Goal: Feedback & Contribution: Submit feedback/report problem

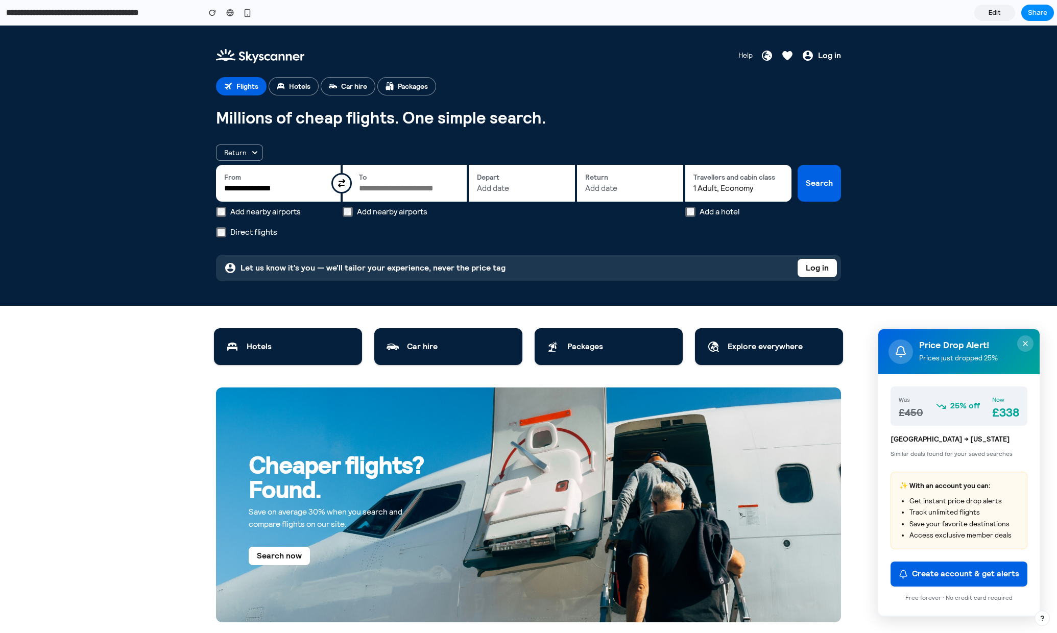
click at [956, 346] on div "Price Drop Alert! Prices just dropped 25%" at bounding box center [959, 351] width 161 height 45
click at [956, 345] on icon "Close" at bounding box center [1026, 344] width 8 height 8
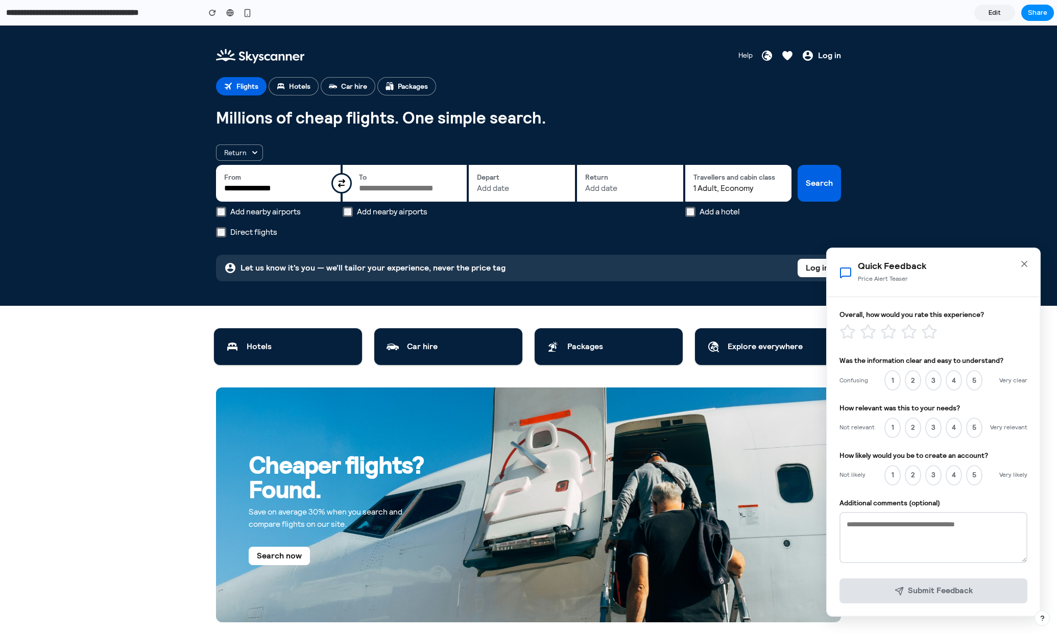
click at [956, 266] on icon "Close" at bounding box center [1025, 264] width 10 height 10
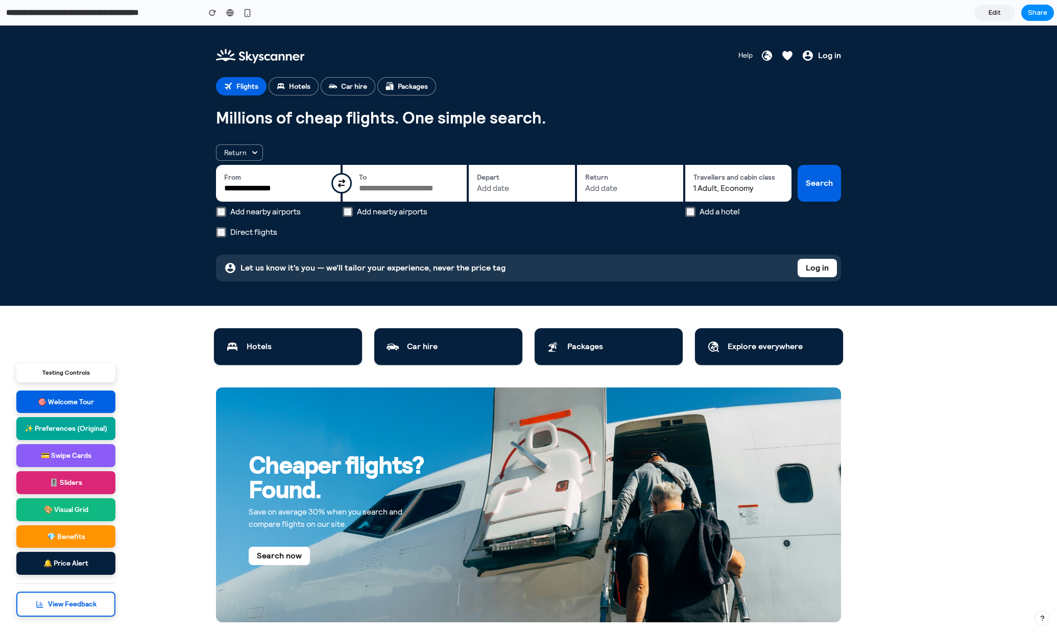
click at [75, 480] on button "🎚️ Sliders" at bounding box center [65, 482] width 99 height 23
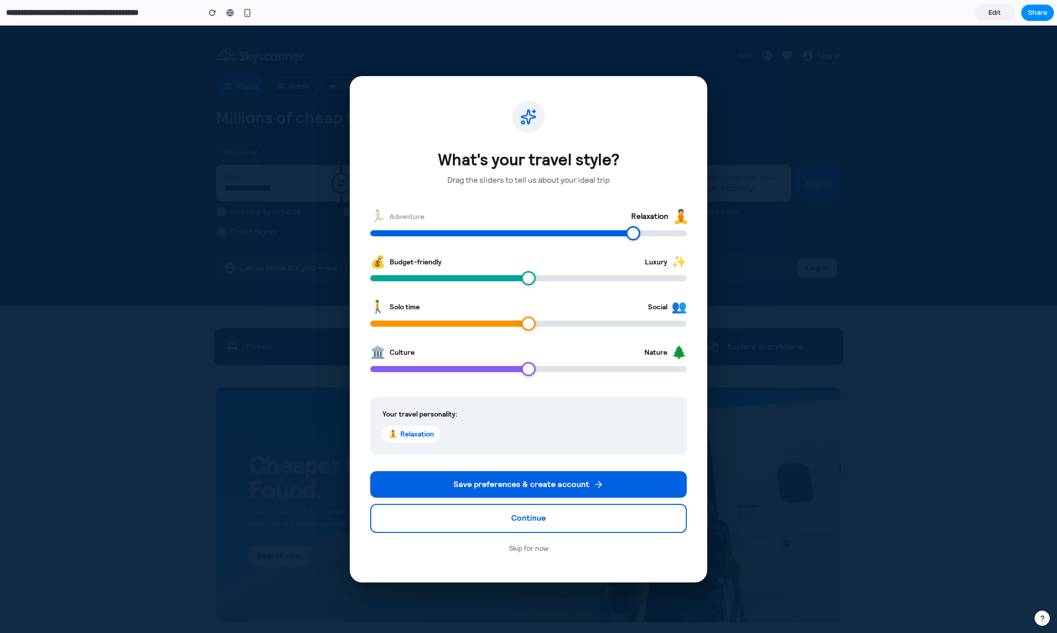
drag, startPoint x: 526, startPoint y: 237, endPoint x: 644, endPoint y: 249, distance: 118.6
type input "**"
click at [644, 236] on input "range" at bounding box center [528, 233] width 317 height 6
drag, startPoint x: 526, startPoint y: 279, endPoint x: 464, endPoint y: 282, distance: 61.3
type input "**"
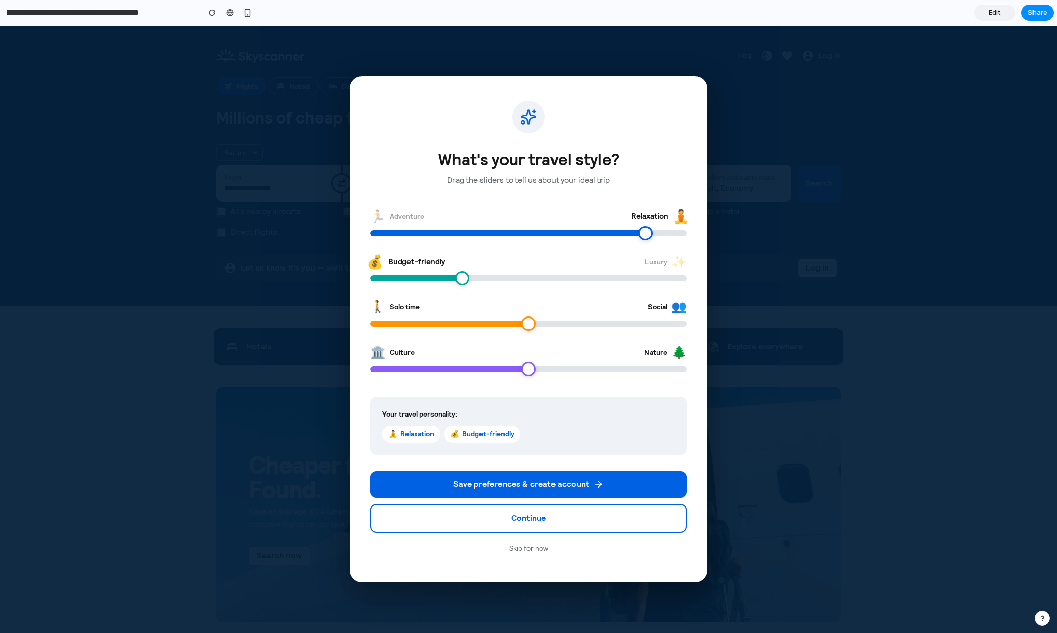
click at [459, 279] on input "range" at bounding box center [528, 278] width 317 height 6
drag, startPoint x: 524, startPoint y: 324, endPoint x: 446, endPoint y: 327, distance: 78.2
type input "**"
click at [446, 327] on input "range" at bounding box center [528, 324] width 317 height 6
drag, startPoint x: 528, startPoint y: 367, endPoint x: 633, endPoint y: 378, distance: 106.3
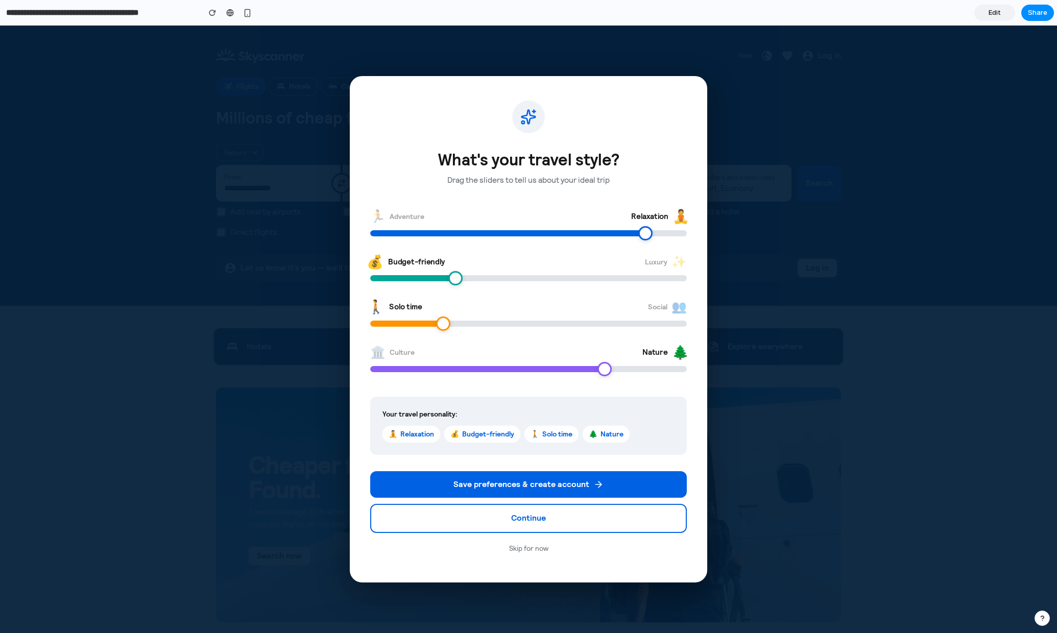
type input "**"
click at [633, 372] on input "range" at bounding box center [528, 369] width 317 height 6
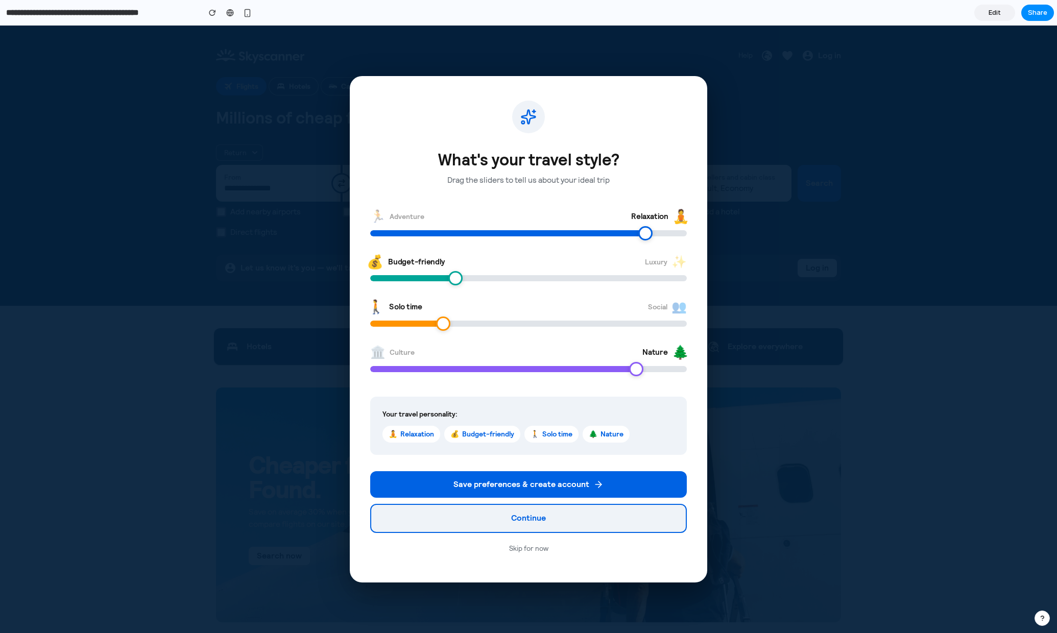
click at [544, 523] on button "Continue" at bounding box center [528, 518] width 317 height 29
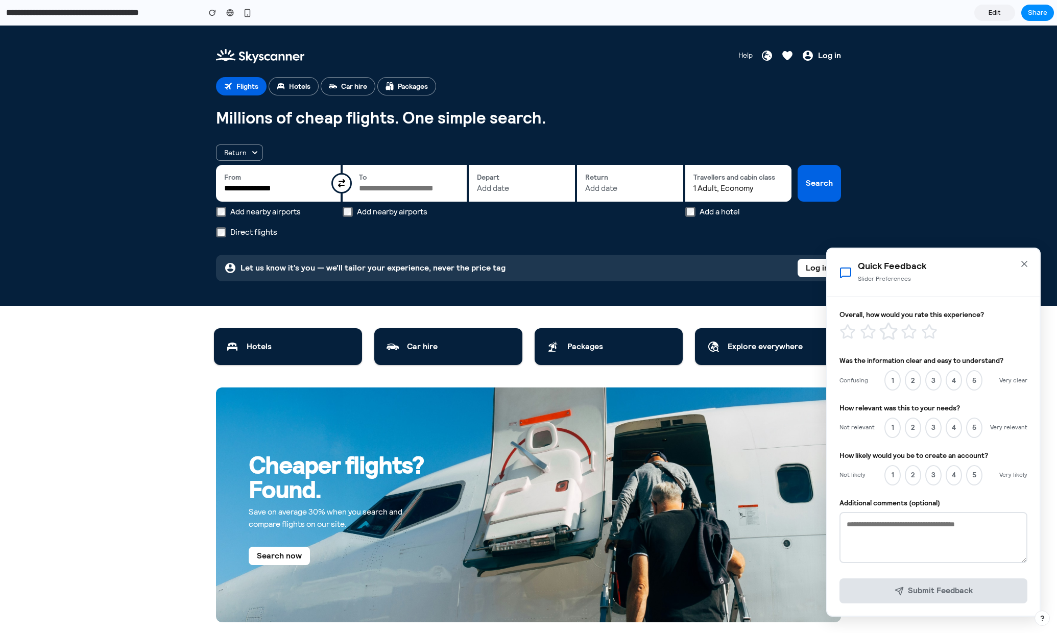
click at [893, 332] on icon at bounding box center [888, 331] width 19 height 19
click at [937, 383] on button "3" at bounding box center [934, 380] width 16 height 20
click at [927, 426] on button "3" at bounding box center [934, 428] width 16 height 20
click at [906, 478] on div "Not likely 1 2 3 4 5 Very likely" at bounding box center [934, 475] width 188 height 20
click at [916, 531] on textarea at bounding box center [934, 537] width 188 height 51
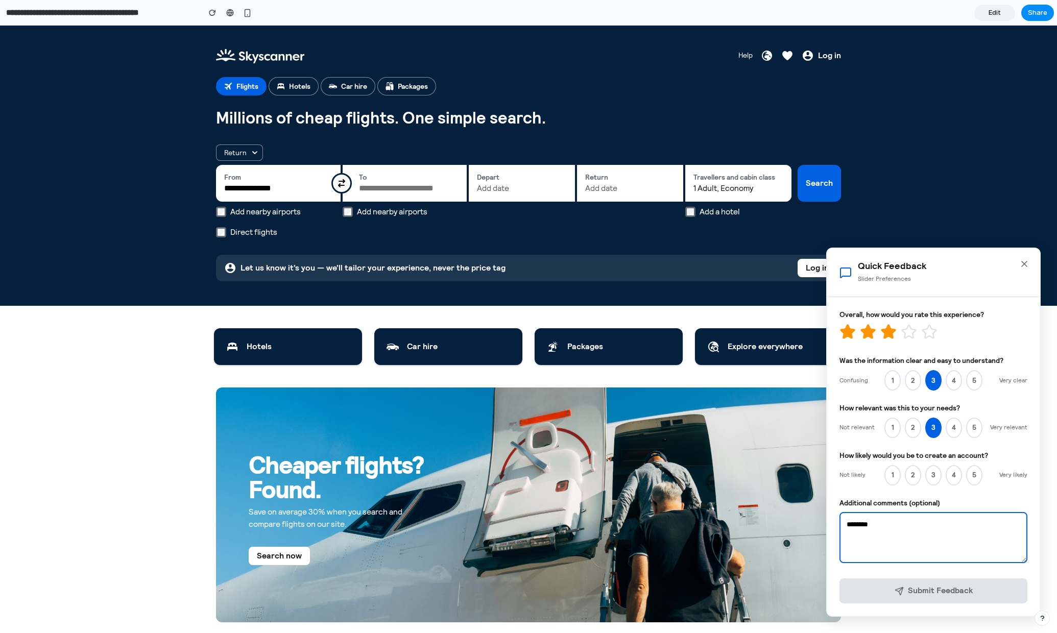
type textarea "********"
click at [956, 475] on button "4" at bounding box center [954, 475] width 16 height 20
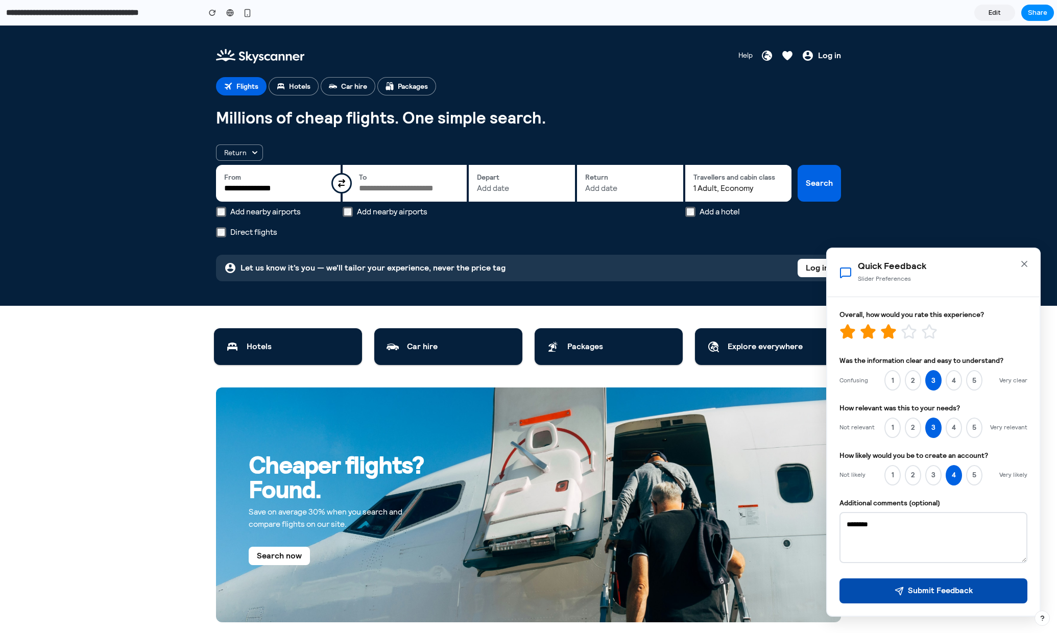
click at [955, 540] on button "Submit Feedback" at bounding box center [934, 591] width 188 height 25
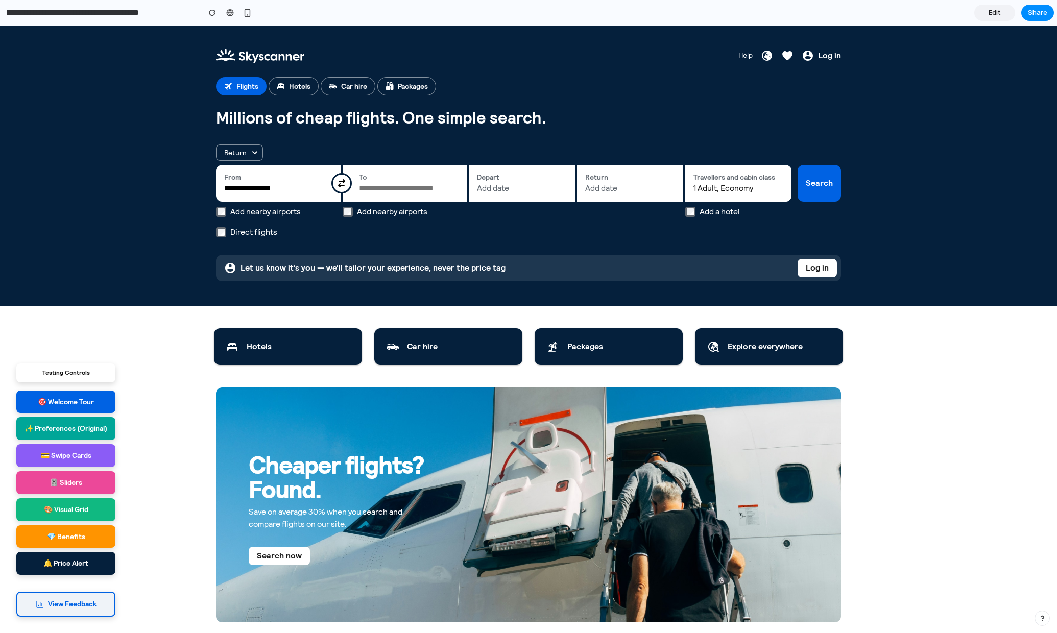
click at [82, 540] on button "View Feedback" at bounding box center [65, 604] width 99 height 25
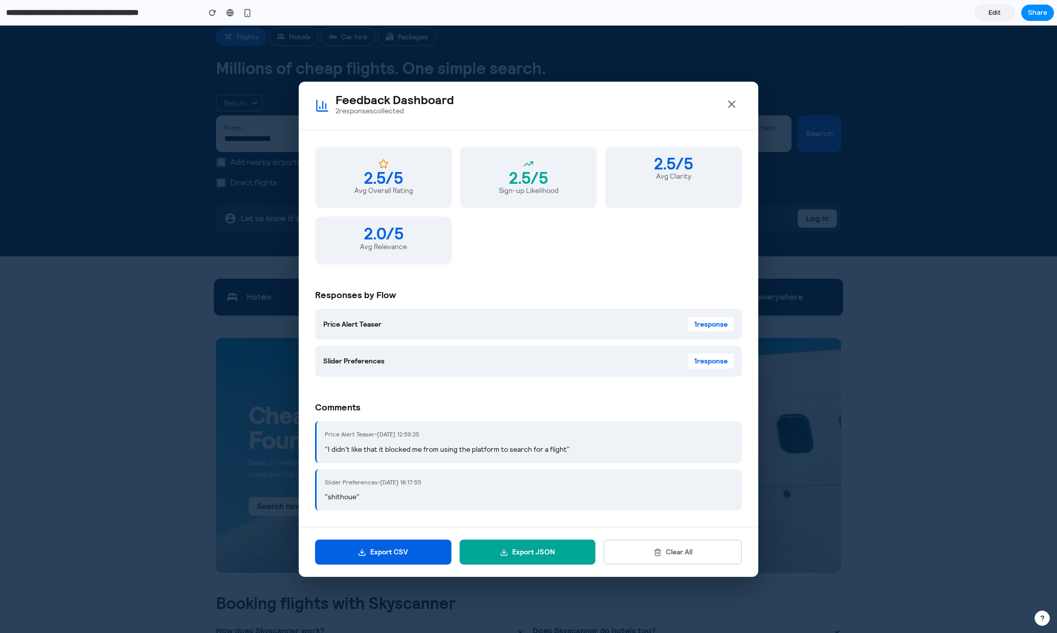
scroll to position [126, 0]
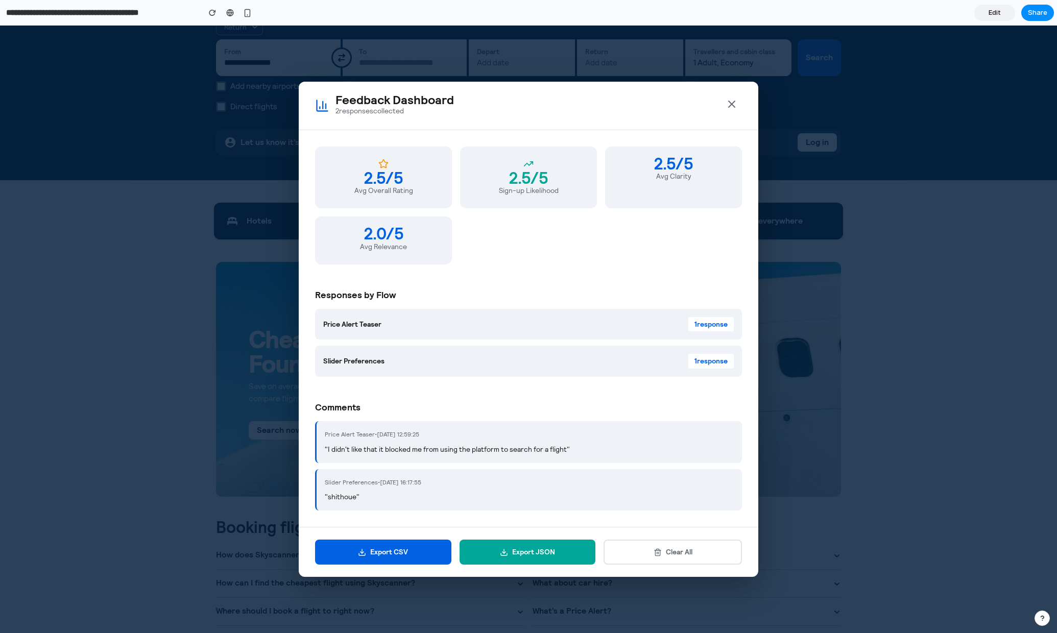
click at [730, 107] on icon "Close" at bounding box center [732, 104] width 12 height 12
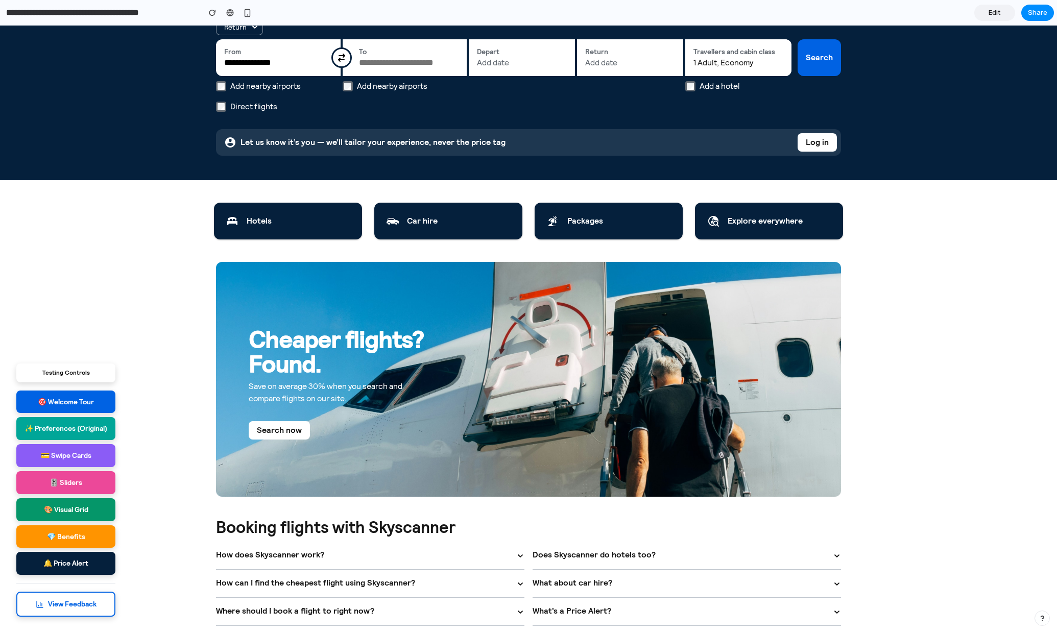
click at [72, 509] on button "🎨 Visual Grid" at bounding box center [65, 510] width 99 height 23
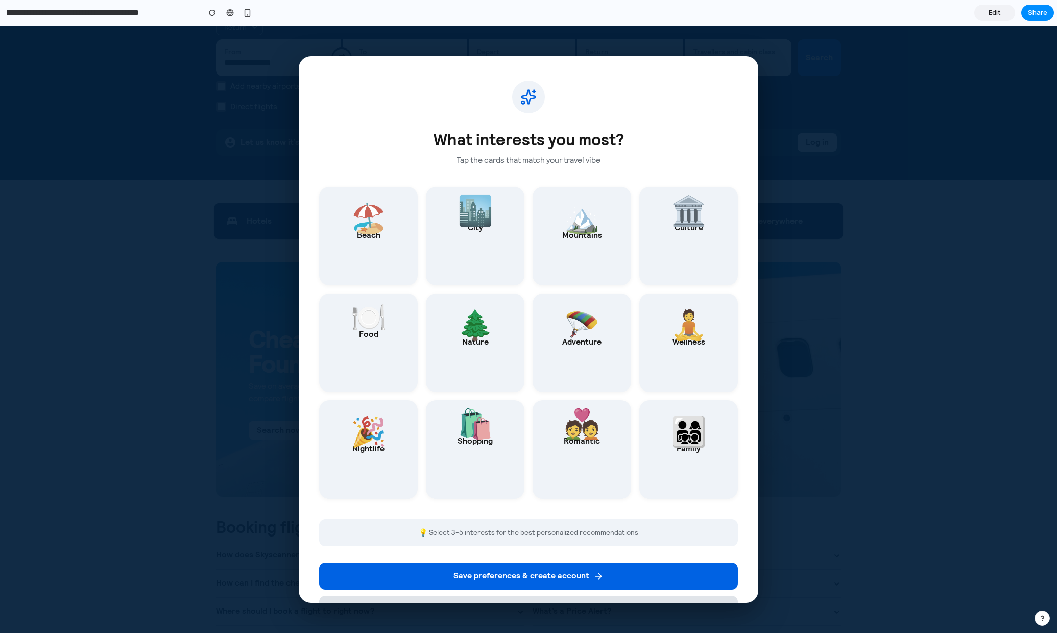
click at [201, 405] on div "What interests you most? Tap the cards that match your travel vibe 🏖️ Beach Sun…" at bounding box center [528, 330] width 1057 height 608
click at [250, 10] on div "button" at bounding box center [247, 13] width 9 height 9
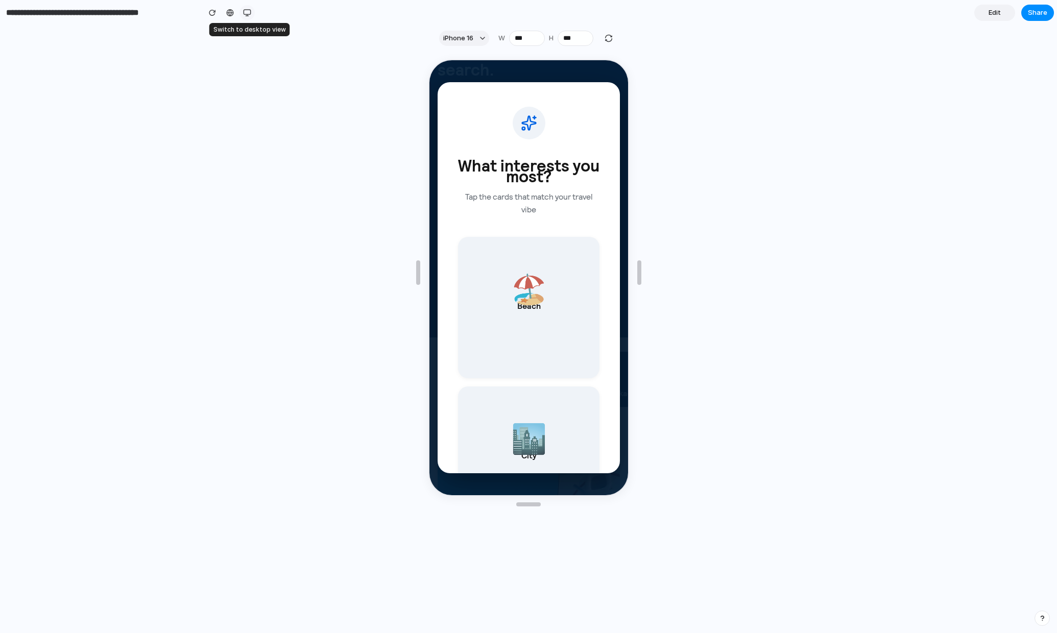
scroll to position [164, 0]
click at [247, 11] on div "button" at bounding box center [247, 13] width 8 height 8
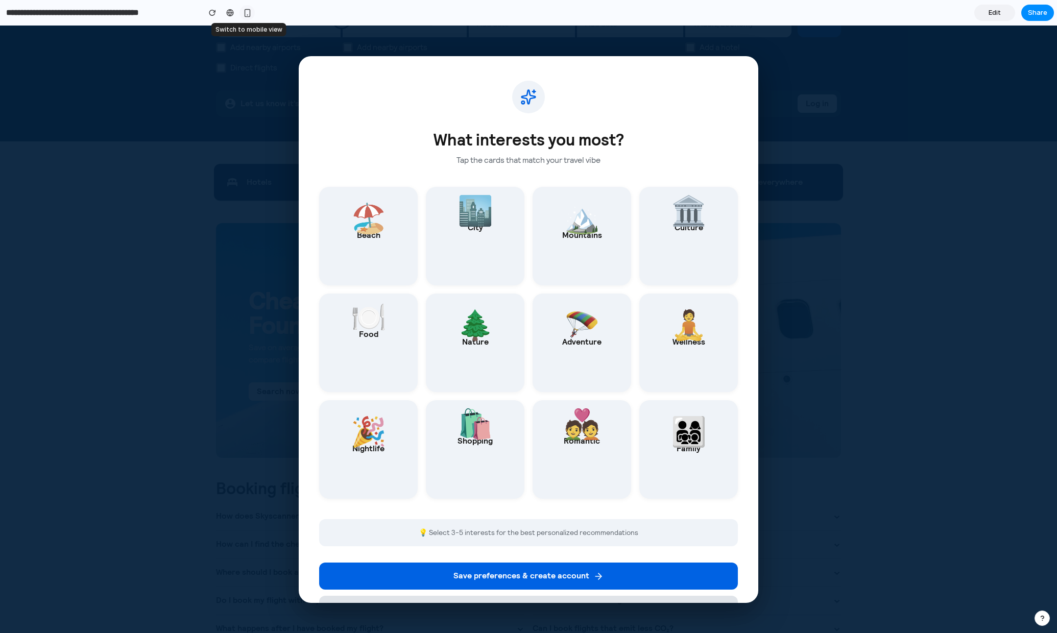
scroll to position [146, 0]
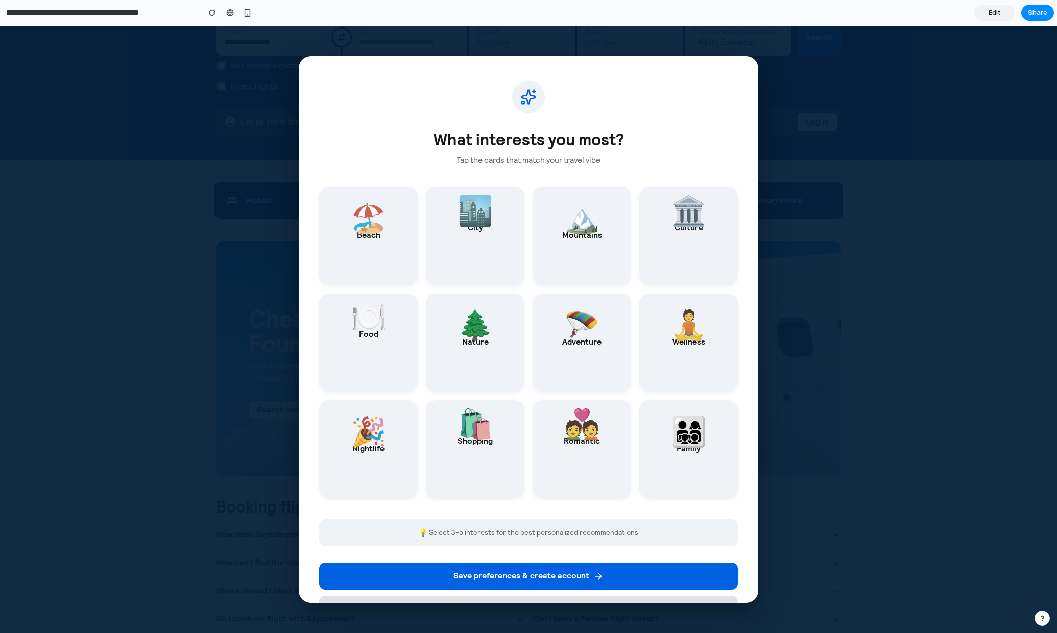
click at [956, 10] on span "Edit" at bounding box center [995, 13] width 12 height 10
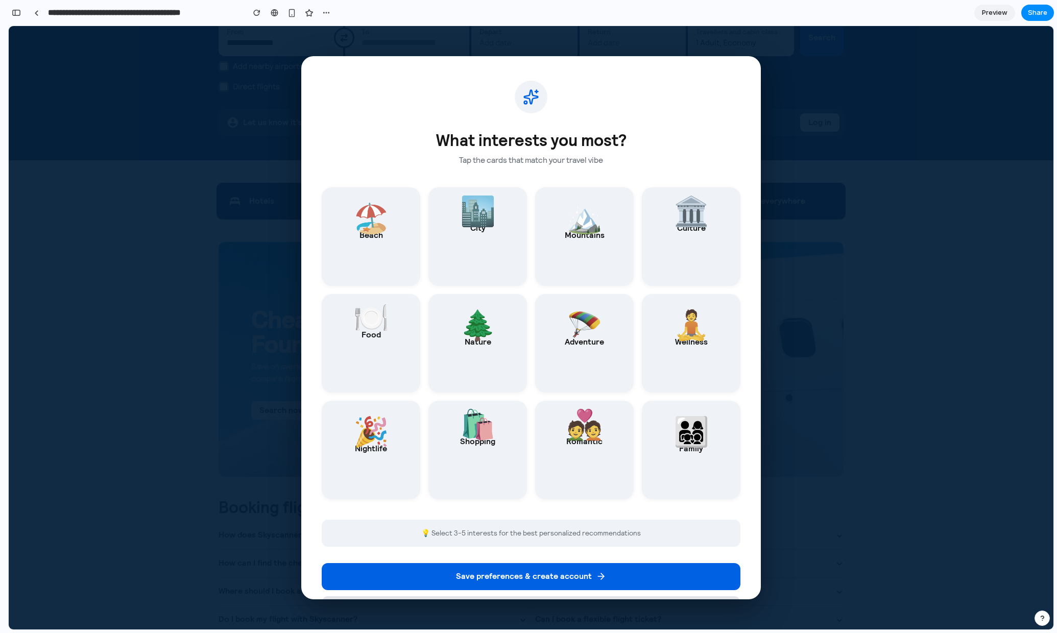
scroll to position [2495, 0]
click at [19, 16] on div "button" at bounding box center [16, 12] width 9 height 7
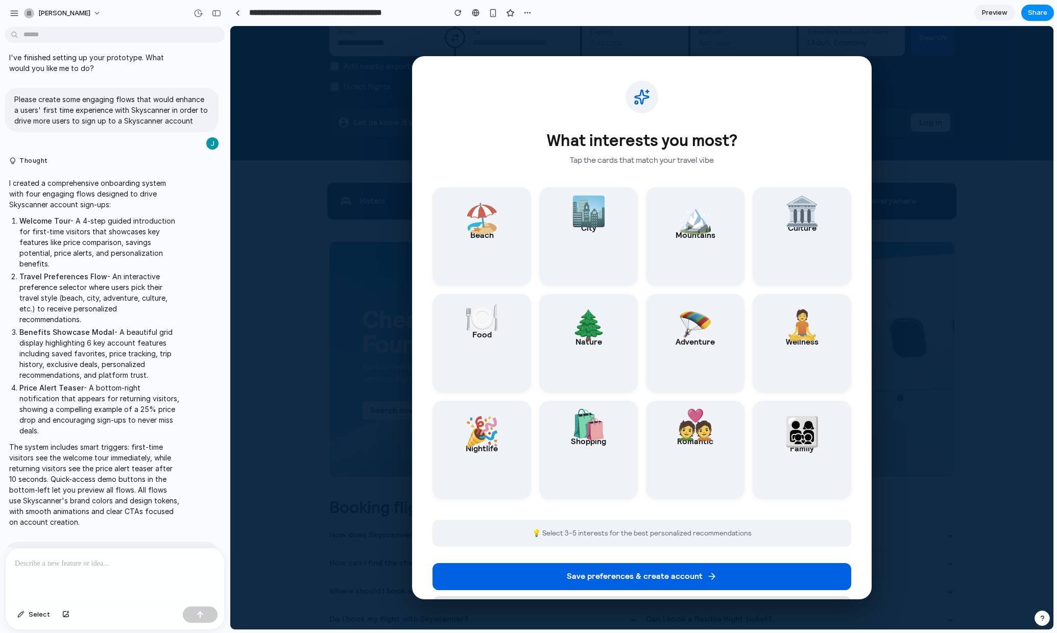
scroll to position [8, 0]
click at [241, 17] on link at bounding box center [237, 12] width 15 height 15
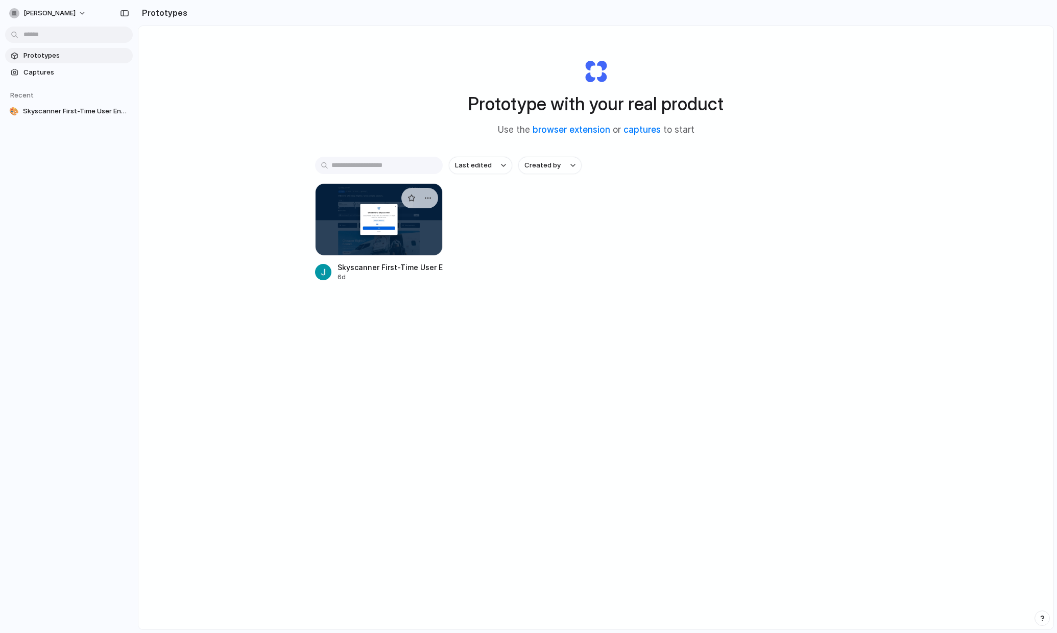
click at [373, 246] on div at bounding box center [379, 219] width 128 height 73
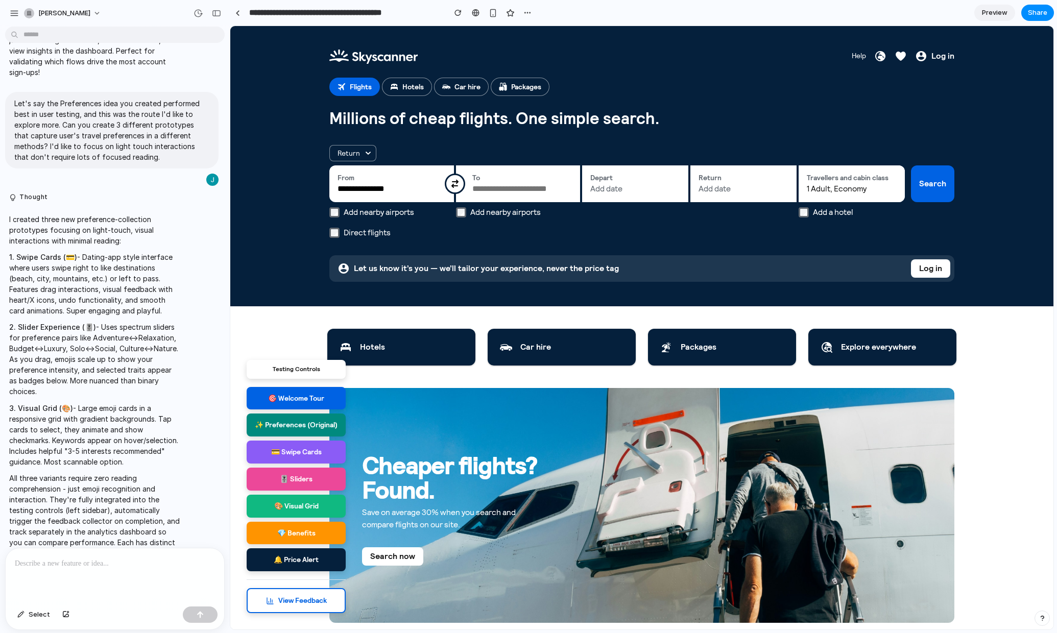
click at [312, 431] on button "✨ Preferences (Original)" at bounding box center [296, 425] width 99 height 23
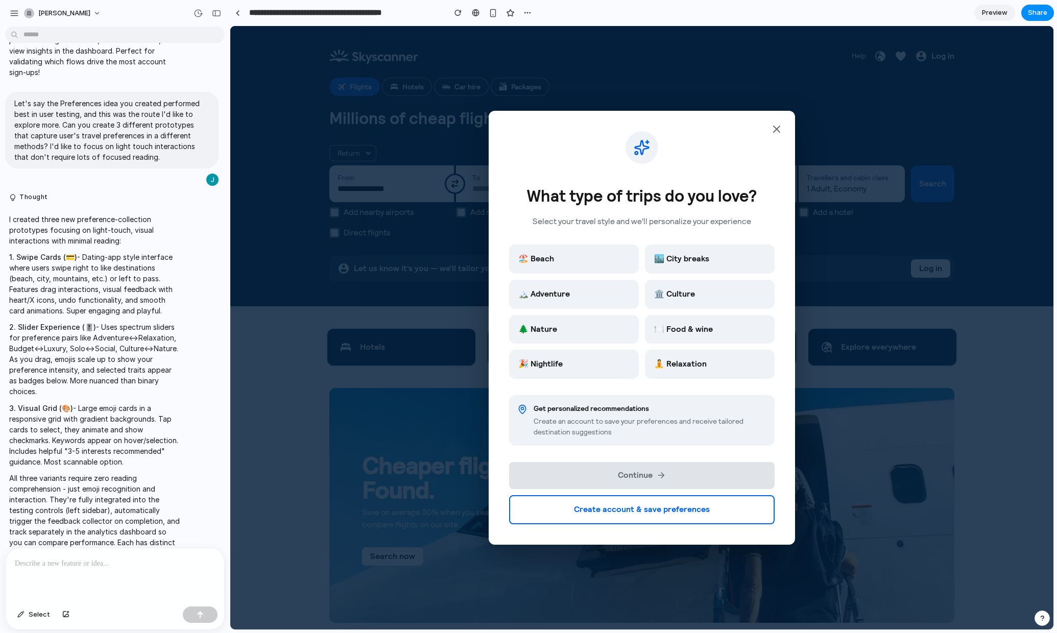
click at [409, 382] on div "What type of trips do you love? Select your travel style and we'll personalize …" at bounding box center [641, 328] width 823 height 604
click at [774, 130] on icon "Close" at bounding box center [777, 129] width 12 height 12
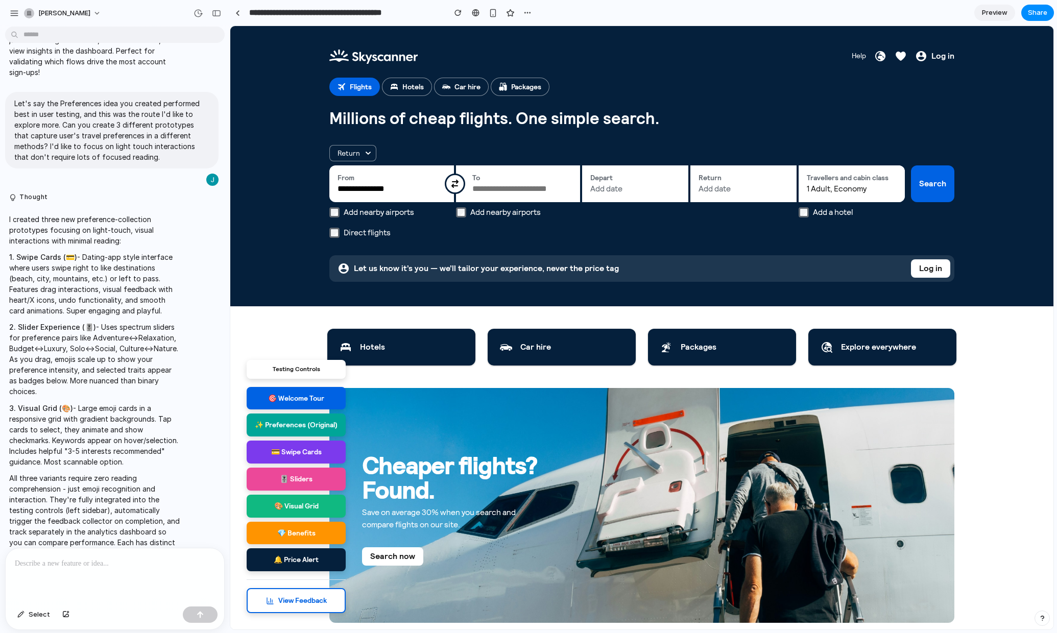
click at [274, 451] on button "💳 Swipe Cards" at bounding box center [296, 452] width 99 height 23
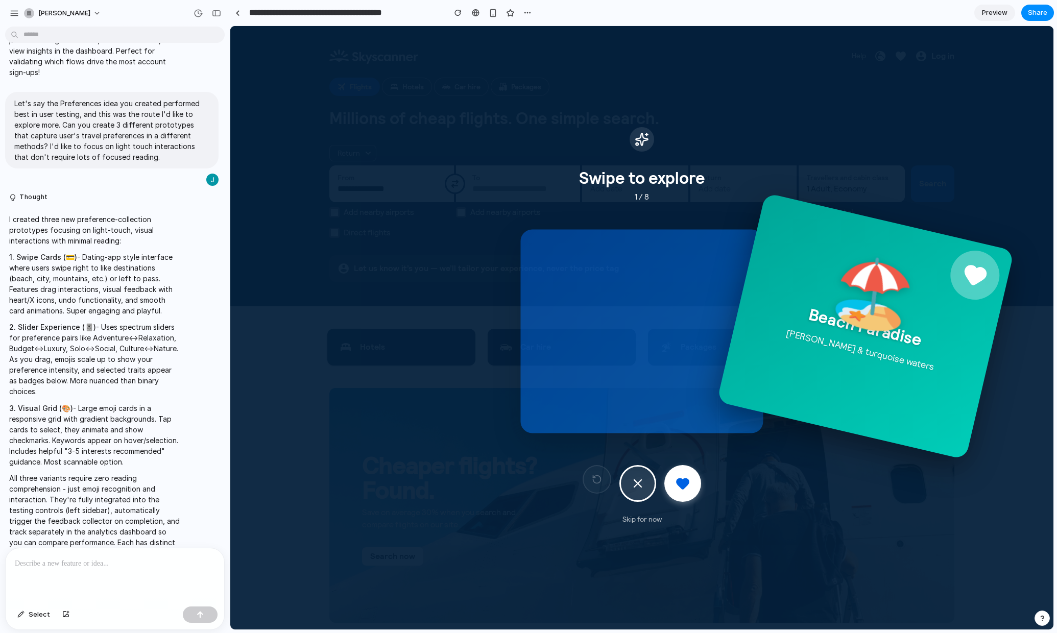
drag, startPoint x: 591, startPoint y: 369, endPoint x: 833, endPoint y: 355, distance: 242.0
click at [833, 355] on div "🏖️ Beach Paradise Sandy shores & turquoise waters" at bounding box center [865, 326] width 297 height 267
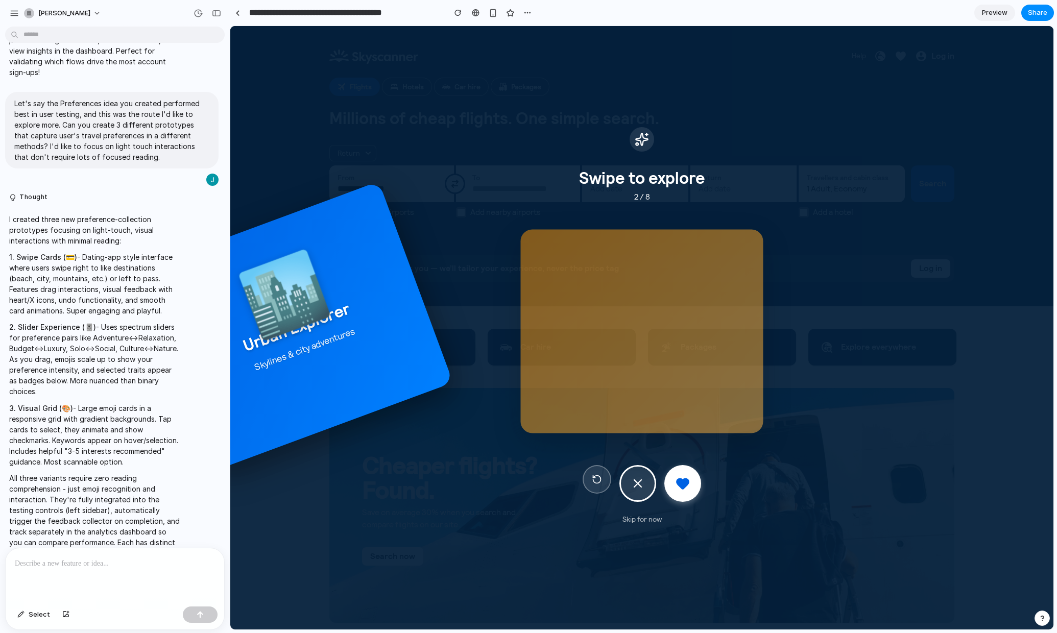
drag, startPoint x: 686, startPoint y: 301, endPoint x: 340, endPoint y: 372, distance: 352.9
click at [340, 372] on div "🏙️ Urban Explorer Skylines & city adventures" at bounding box center [296, 326] width 314 height 290
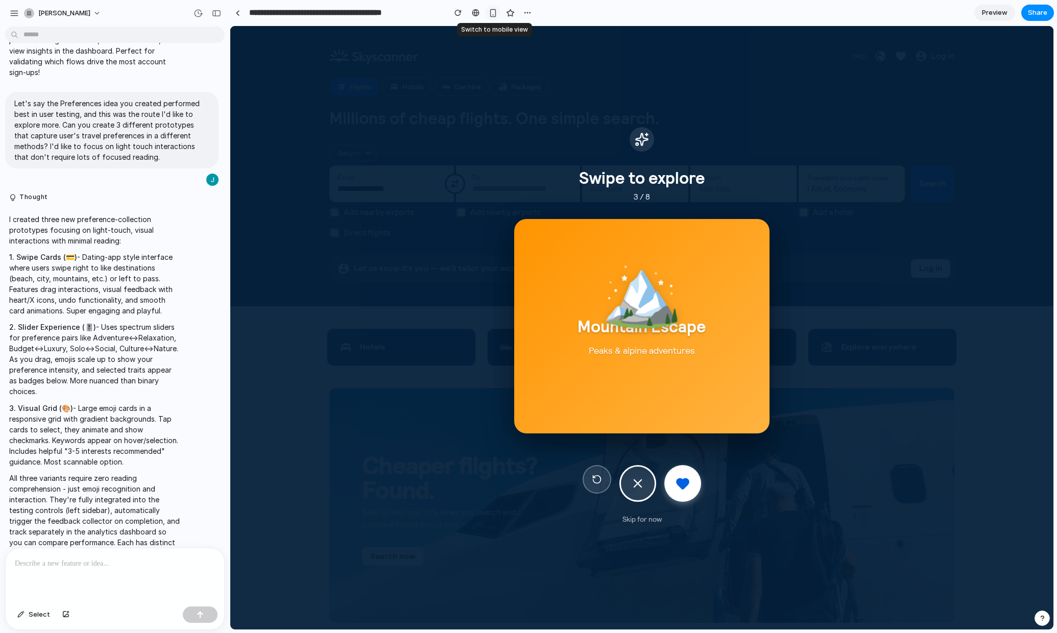
click at [496, 16] on div "button" at bounding box center [493, 13] width 9 height 9
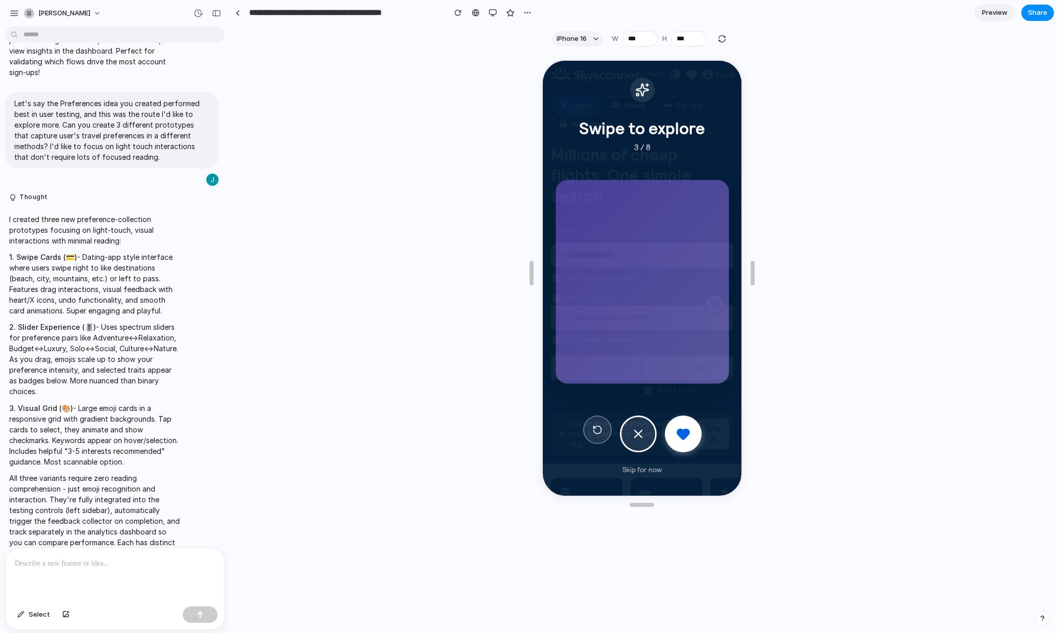
drag, startPoint x: 631, startPoint y: 281, endPoint x: 490, endPoint y: 282, distance: 141.0
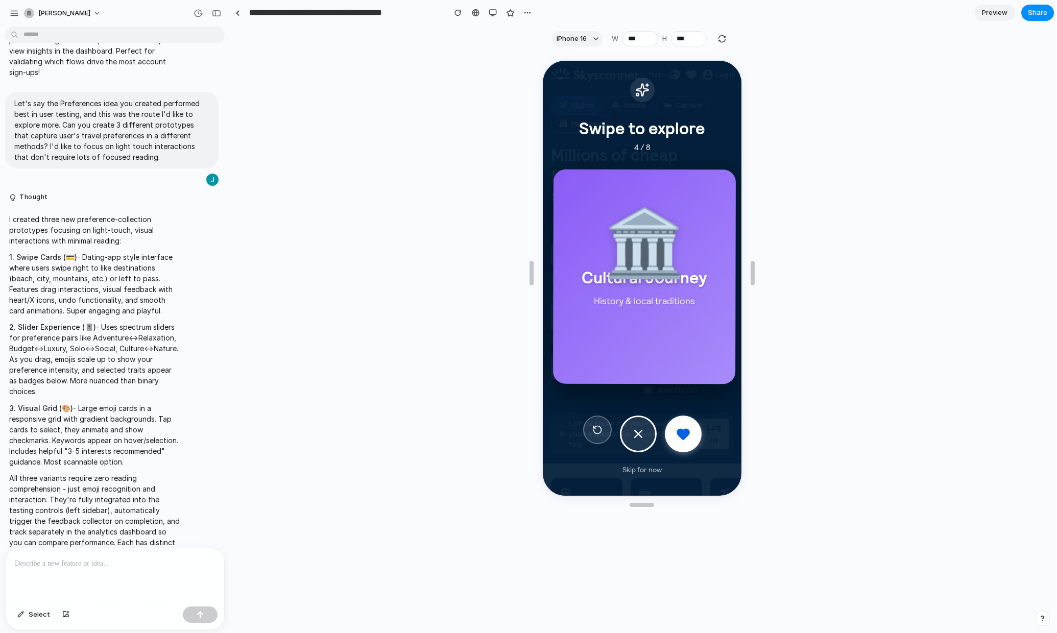
drag, startPoint x: 622, startPoint y: 301, endPoint x: 802, endPoint y: 299, distance: 180.3
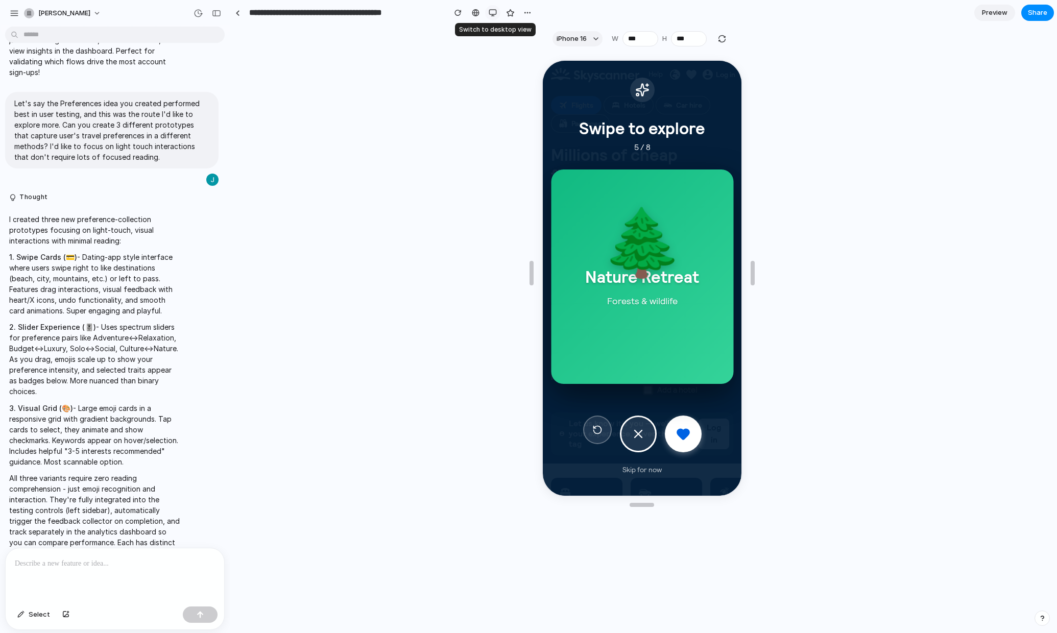
click at [492, 15] on div "button" at bounding box center [493, 13] width 8 height 8
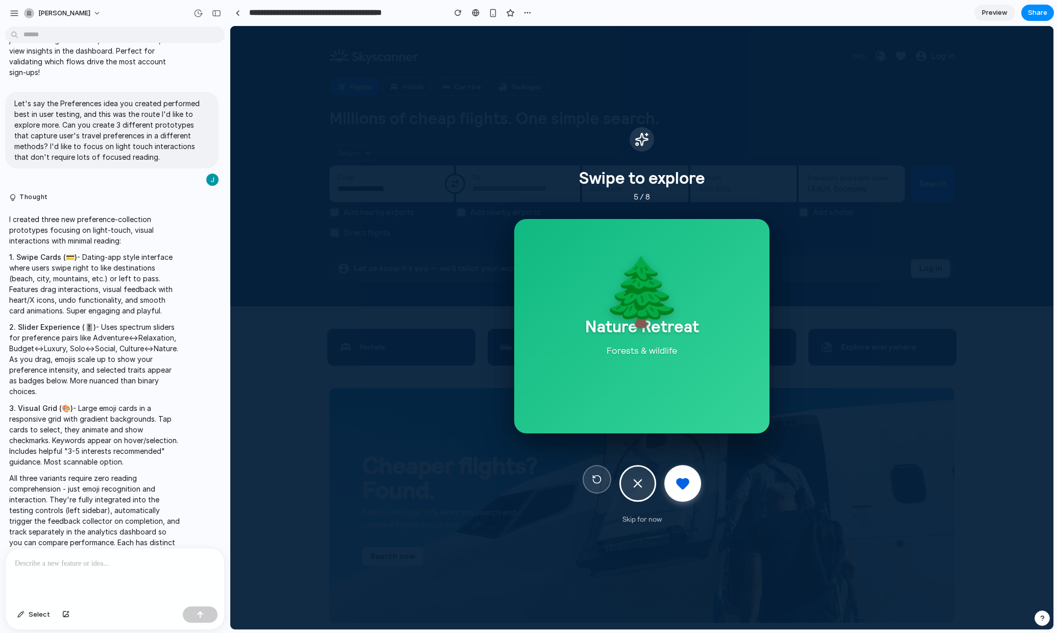
scroll to position [969, 0]
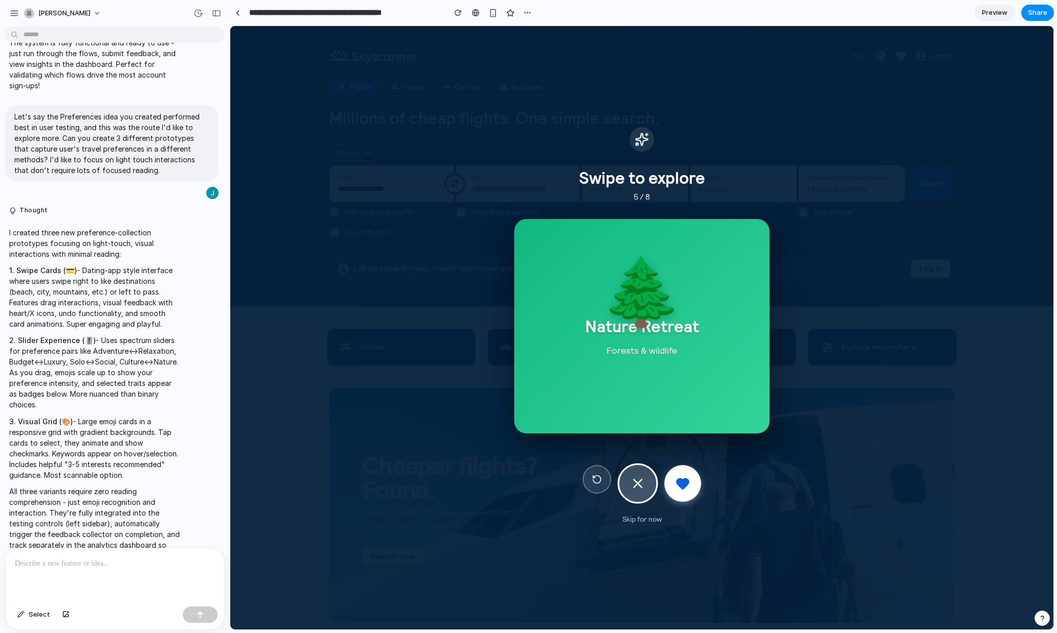
click at [639, 494] on button at bounding box center [638, 483] width 40 height 40
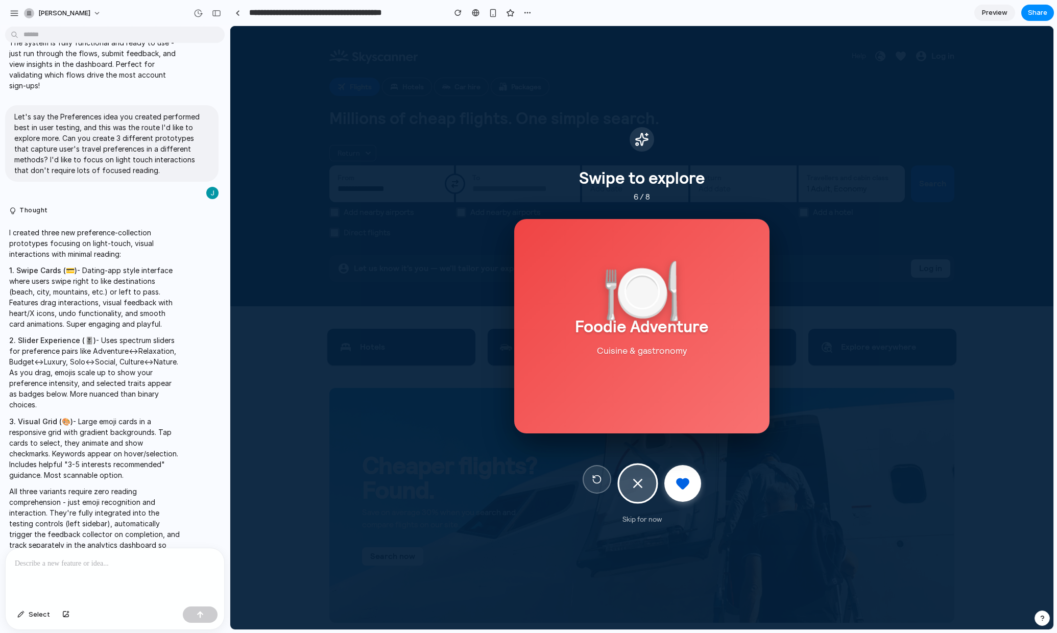
click at [639, 494] on button at bounding box center [638, 483] width 40 height 40
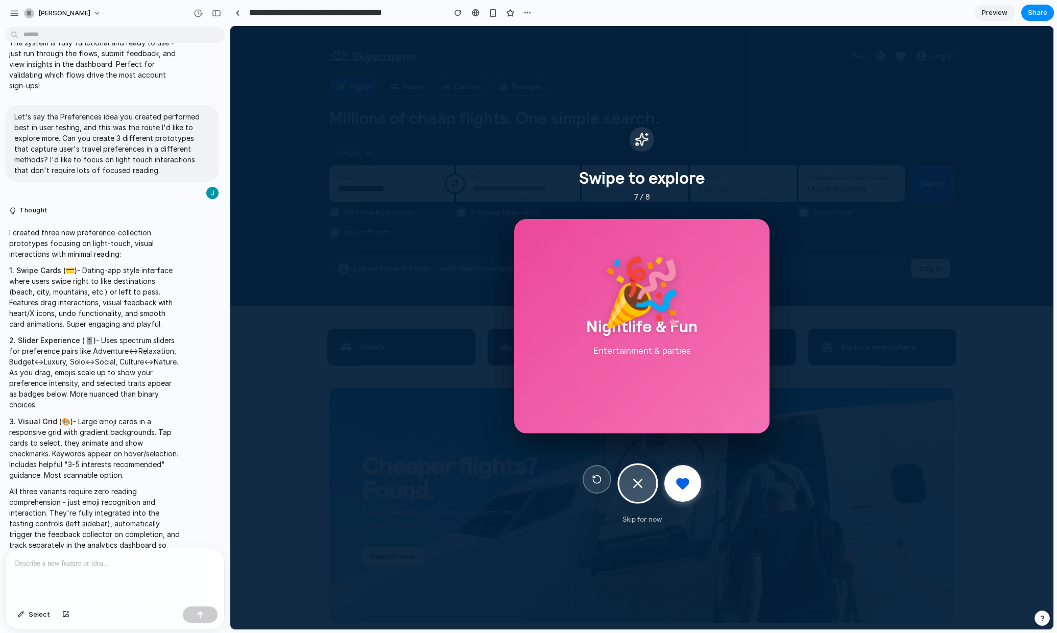
click at [638, 493] on button at bounding box center [638, 483] width 40 height 40
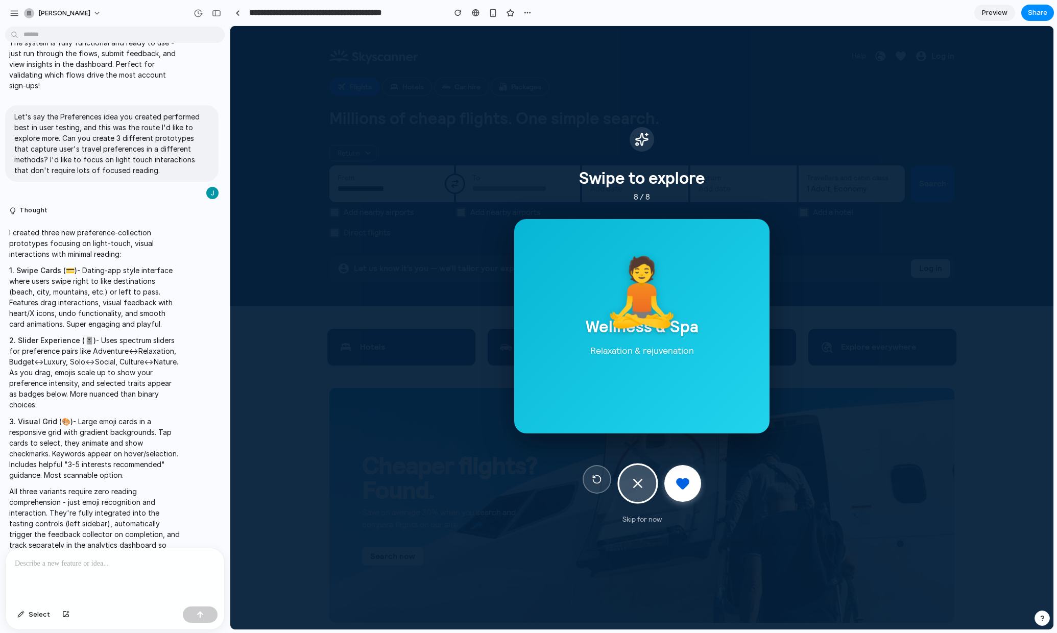
click at [637, 491] on button at bounding box center [638, 483] width 40 height 40
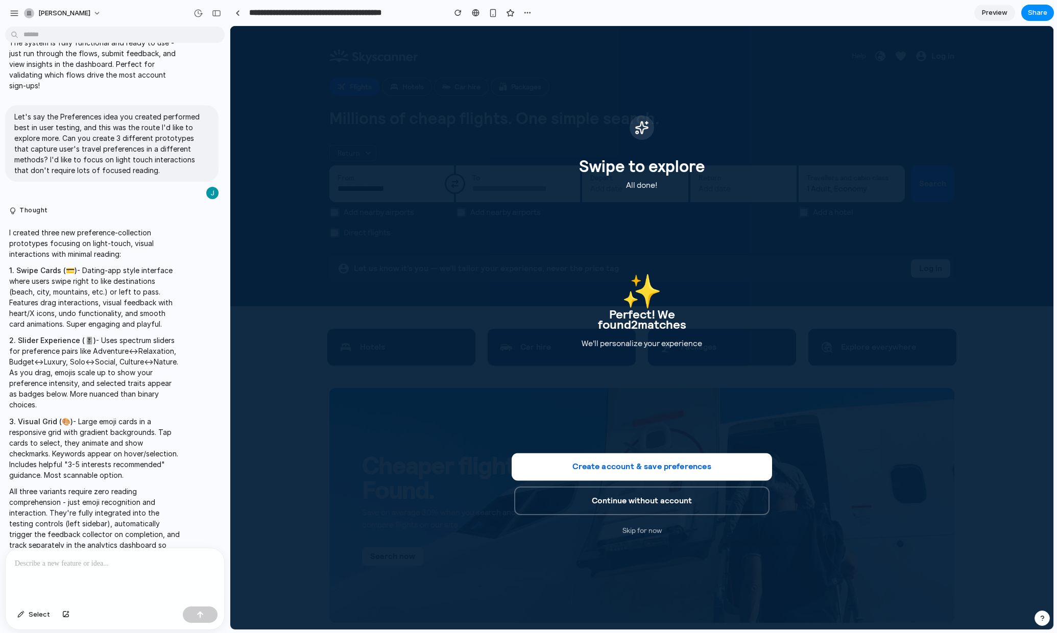
click at [626, 468] on button "Create account & save preferences" at bounding box center [642, 467] width 260 height 28
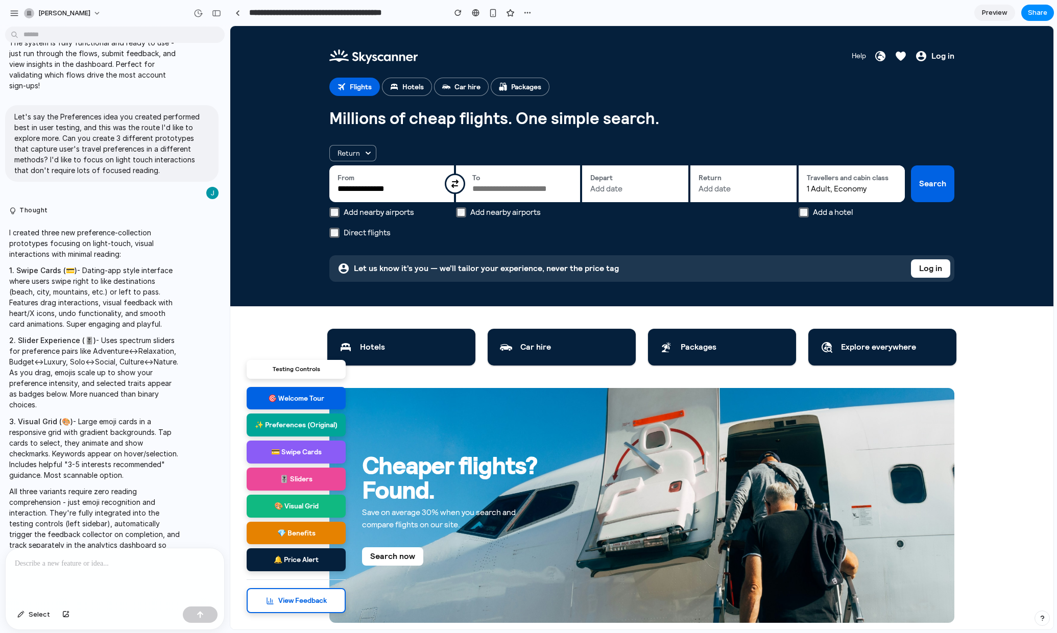
click at [282, 533] on button "💎 Benefits" at bounding box center [296, 533] width 99 height 23
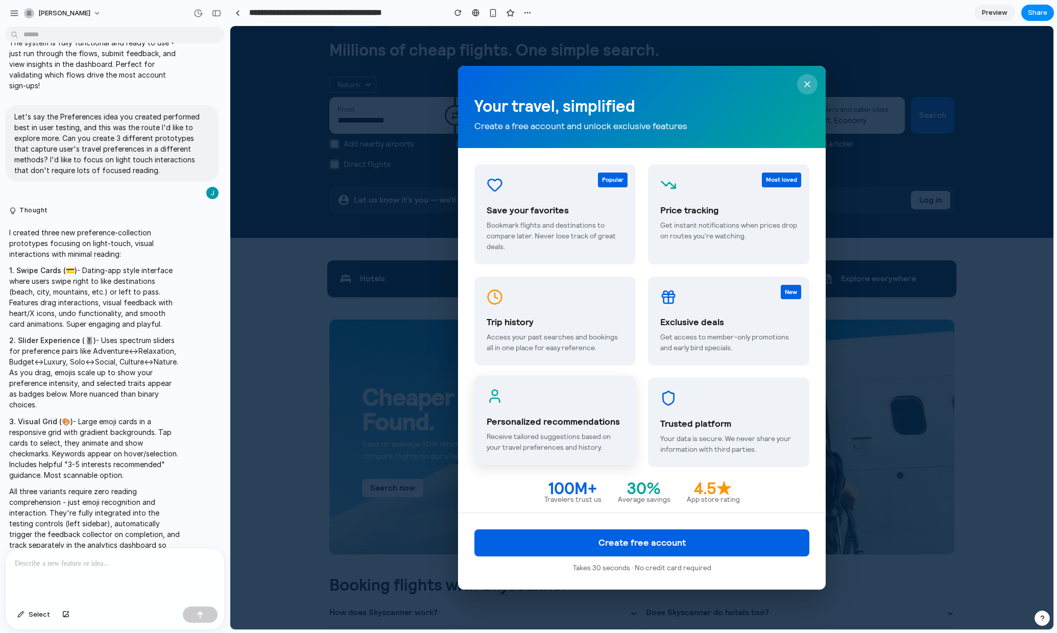
scroll to position [32, 0]
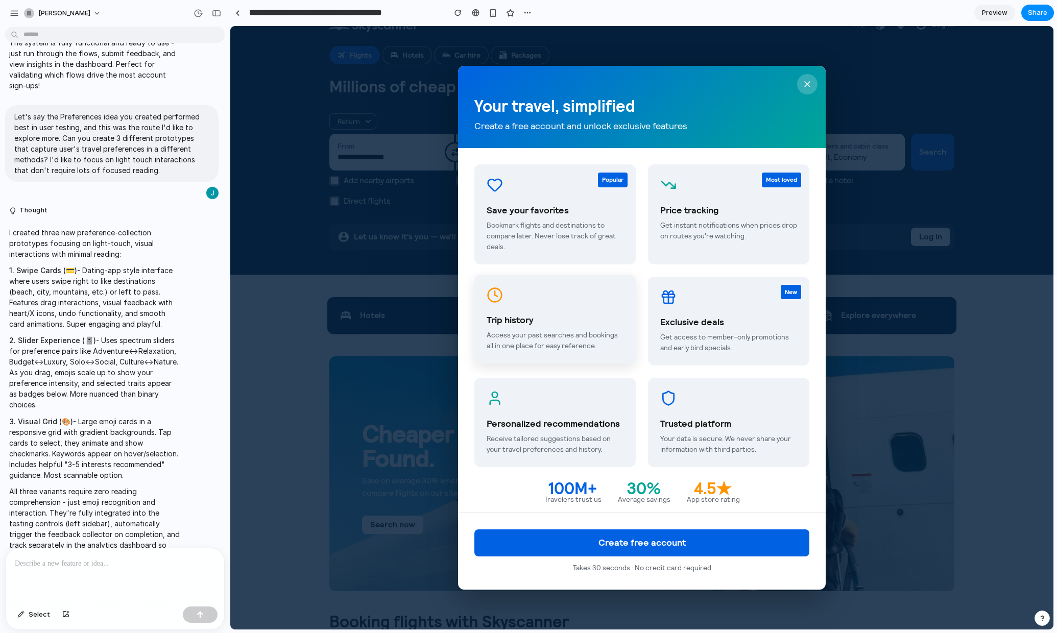
click at [533, 300] on div at bounding box center [555, 296] width 137 height 19
click at [725, 223] on p "Get instant notifications when prices drop on routes you're watching." at bounding box center [728, 228] width 137 height 21
click at [573, 218] on p "Bookmark flights and destinations to compare later. Never lose track of great d…" at bounding box center [555, 234] width 137 height 32
click at [697, 426] on h3 "Trusted platform" at bounding box center [728, 422] width 137 height 11
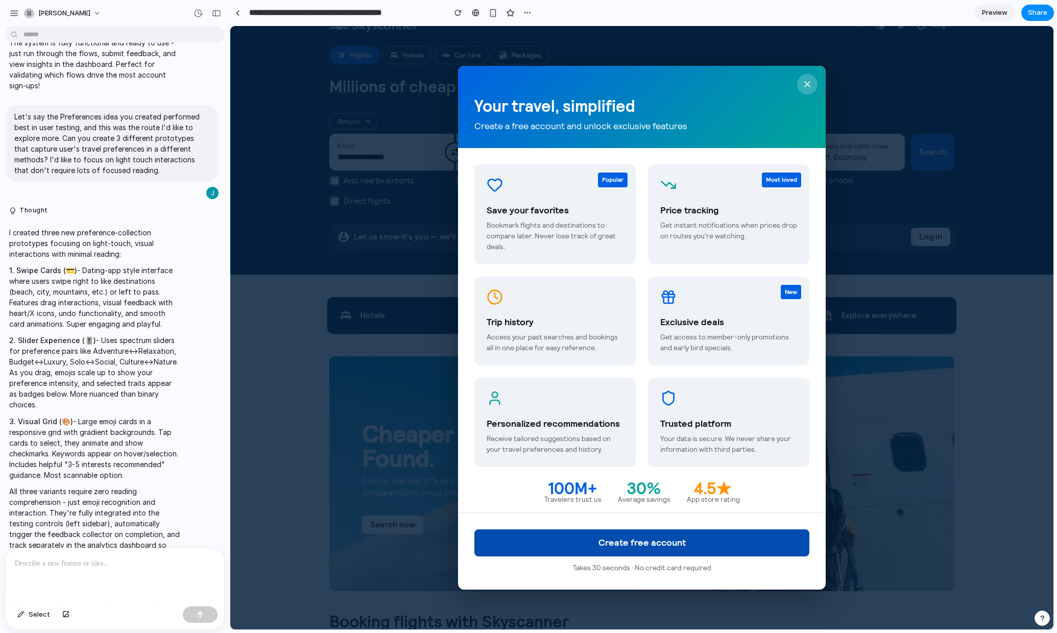
click at [609, 540] on button "Create free account" at bounding box center [642, 543] width 335 height 27
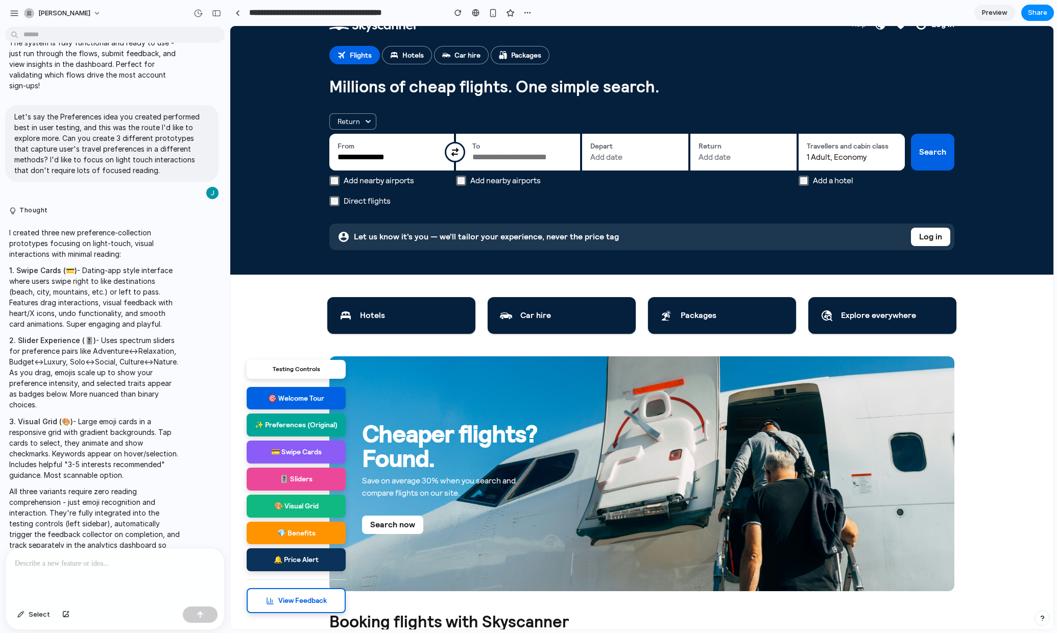
click at [303, 540] on button "🔔 Price Alert" at bounding box center [296, 560] width 99 height 23
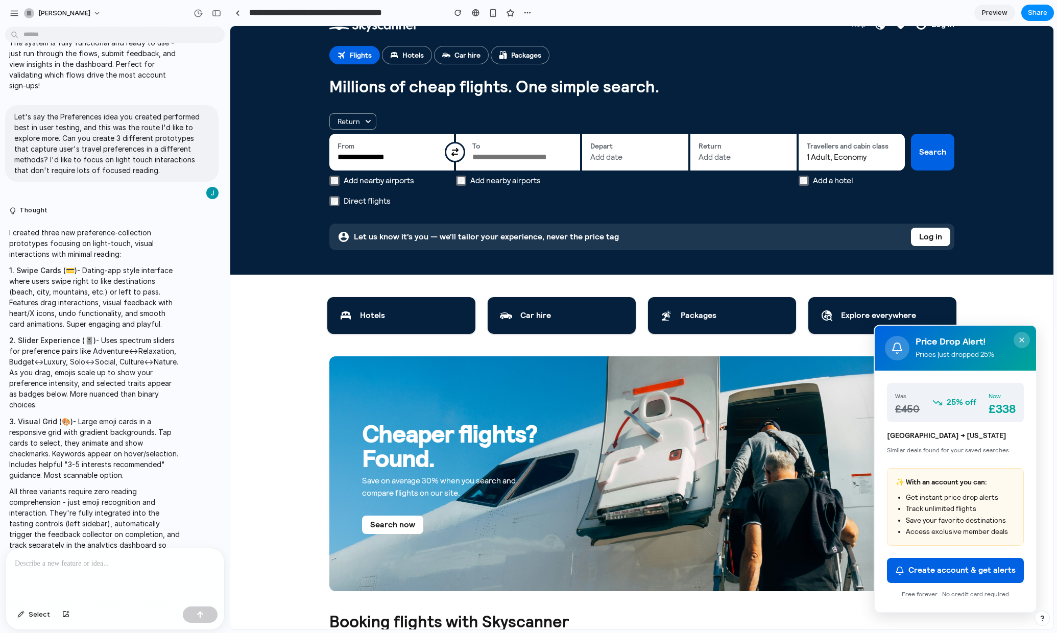
click at [956, 341] on icon "Close" at bounding box center [1022, 340] width 8 height 8
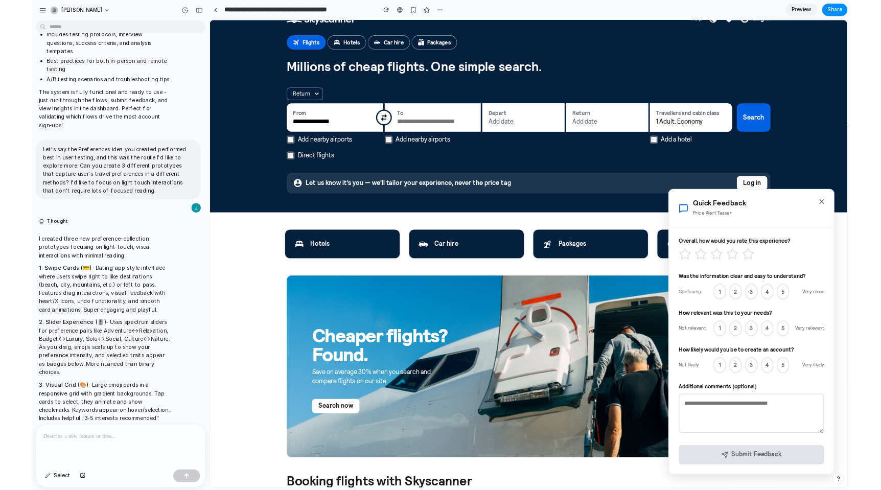
scroll to position [744, 0]
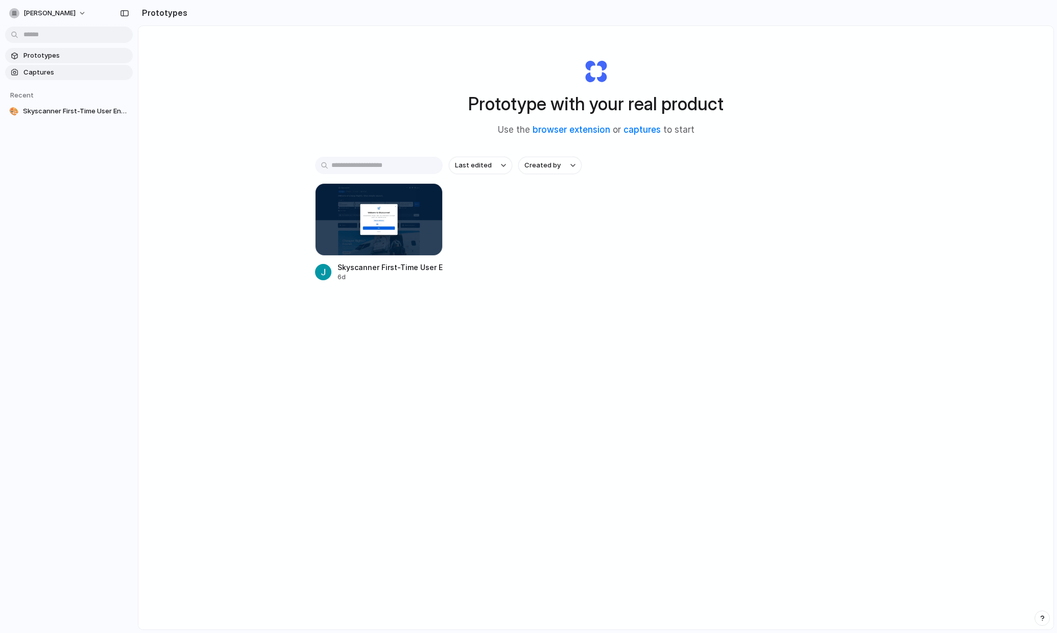
click at [54, 67] on span "Captures" at bounding box center [75, 72] width 105 height 10
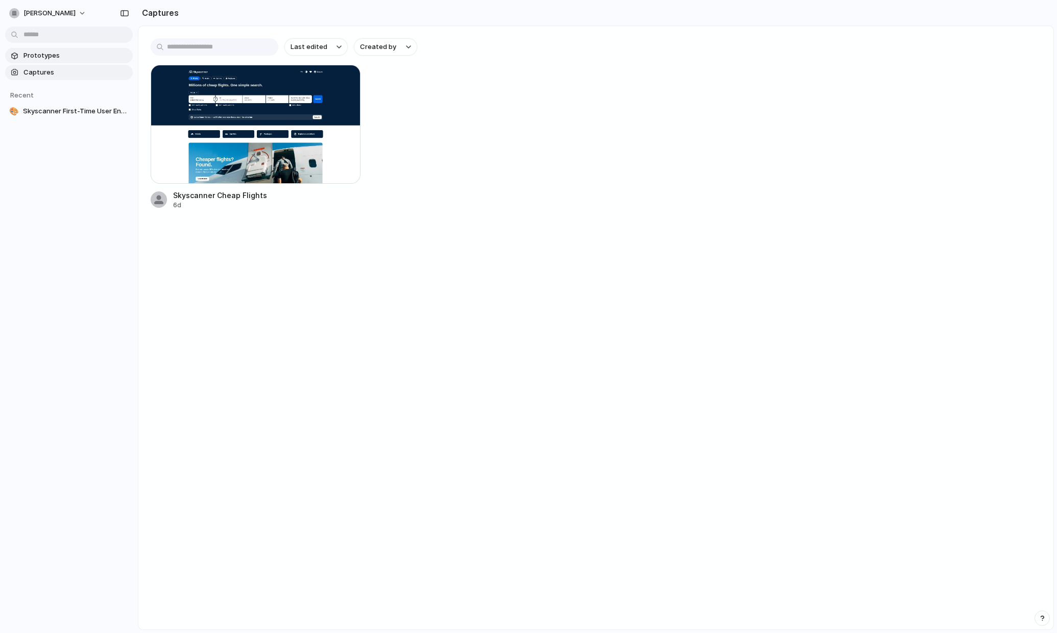
click at [49, 60] on span "Prototypes" at bounding box center [75, 56] width 105 height 10
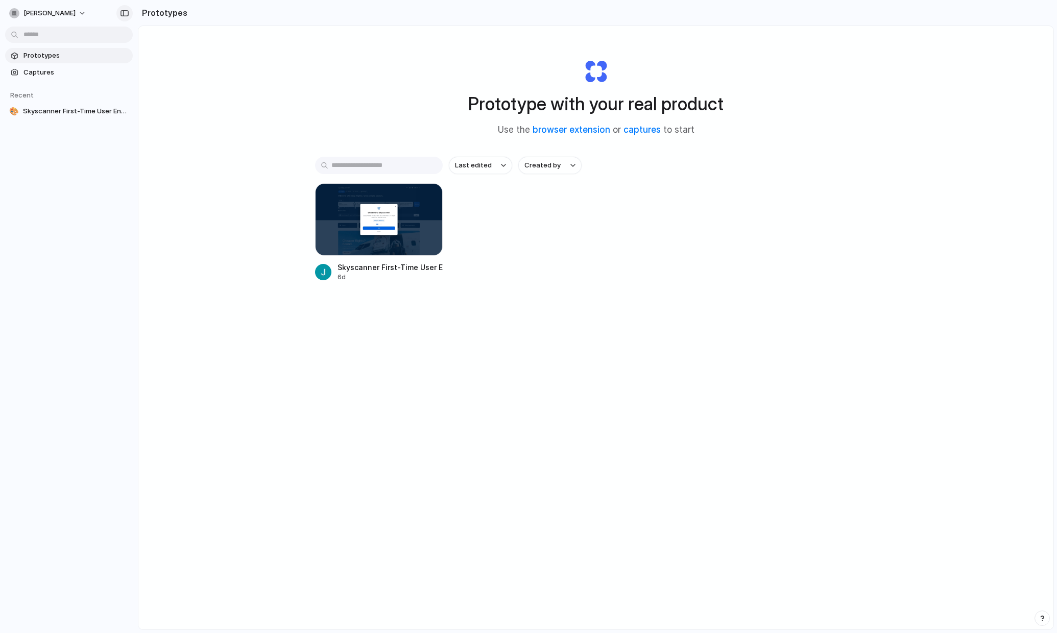
click at [126, 16] on div "button" at bounding box center [124, 13] width 9 height 7
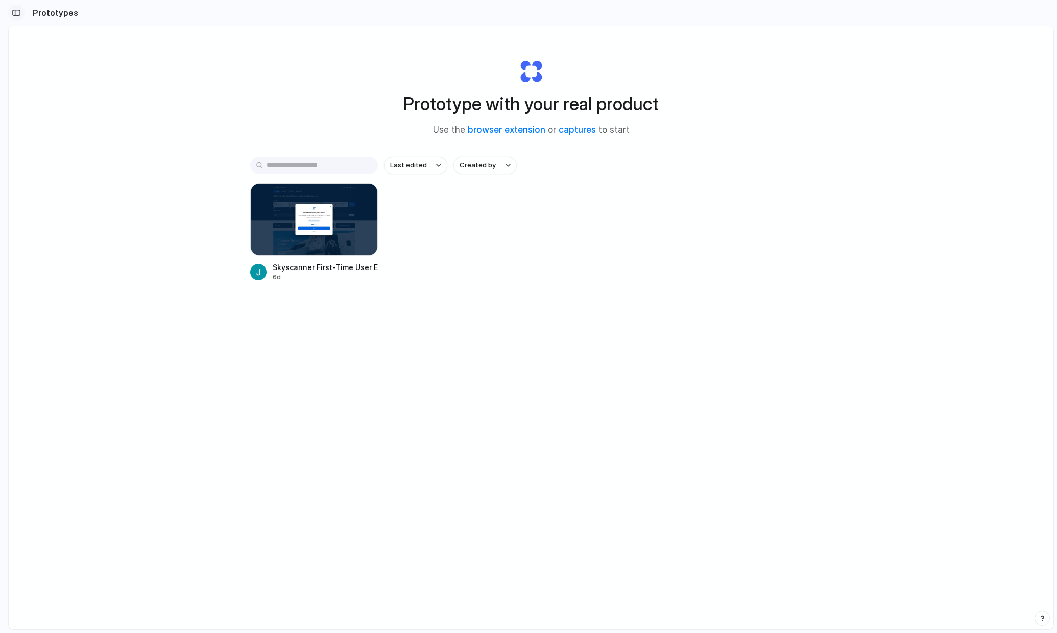
click at [18, 13] on div "button" at bounding box center [16, 12] width 9 height 7
